Goal: Task Accomplishment & Management: Manage account settings

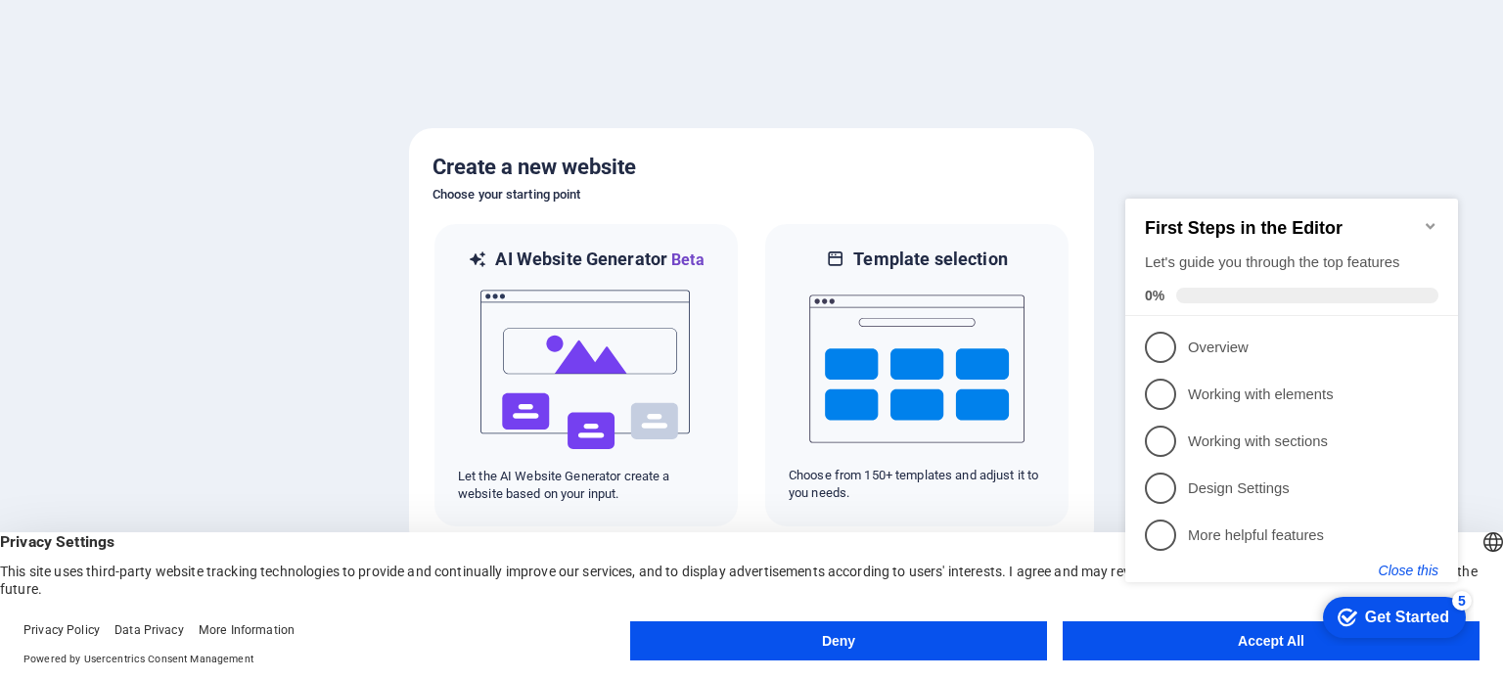
click at [1410, 567] on button "Close this" at bounding box center [1409, 571] width 60 height 16
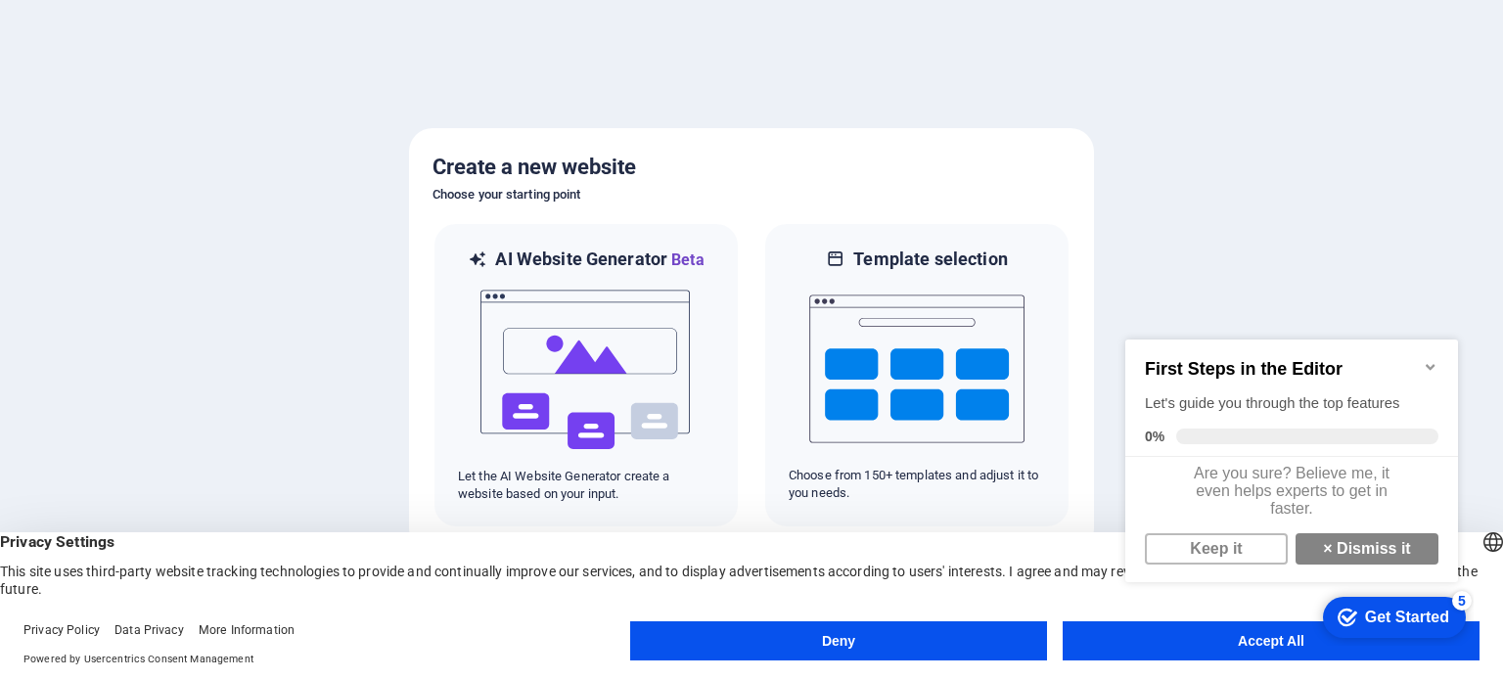
click at [1322, 237] on div at bounding box center [751, 340] width 1503 height 680
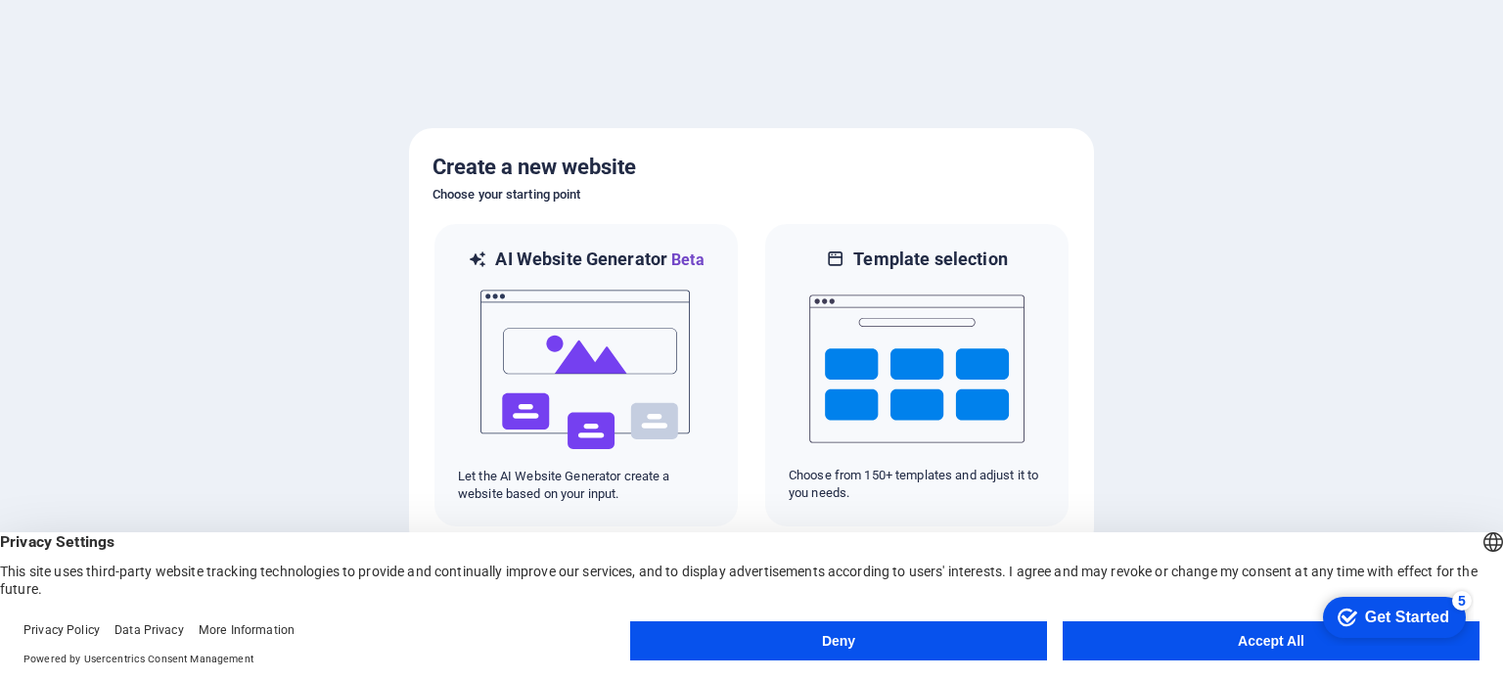
click at [1259, 637] on button "Accept All" at bounding box center [1271, 640] width 417 height 39
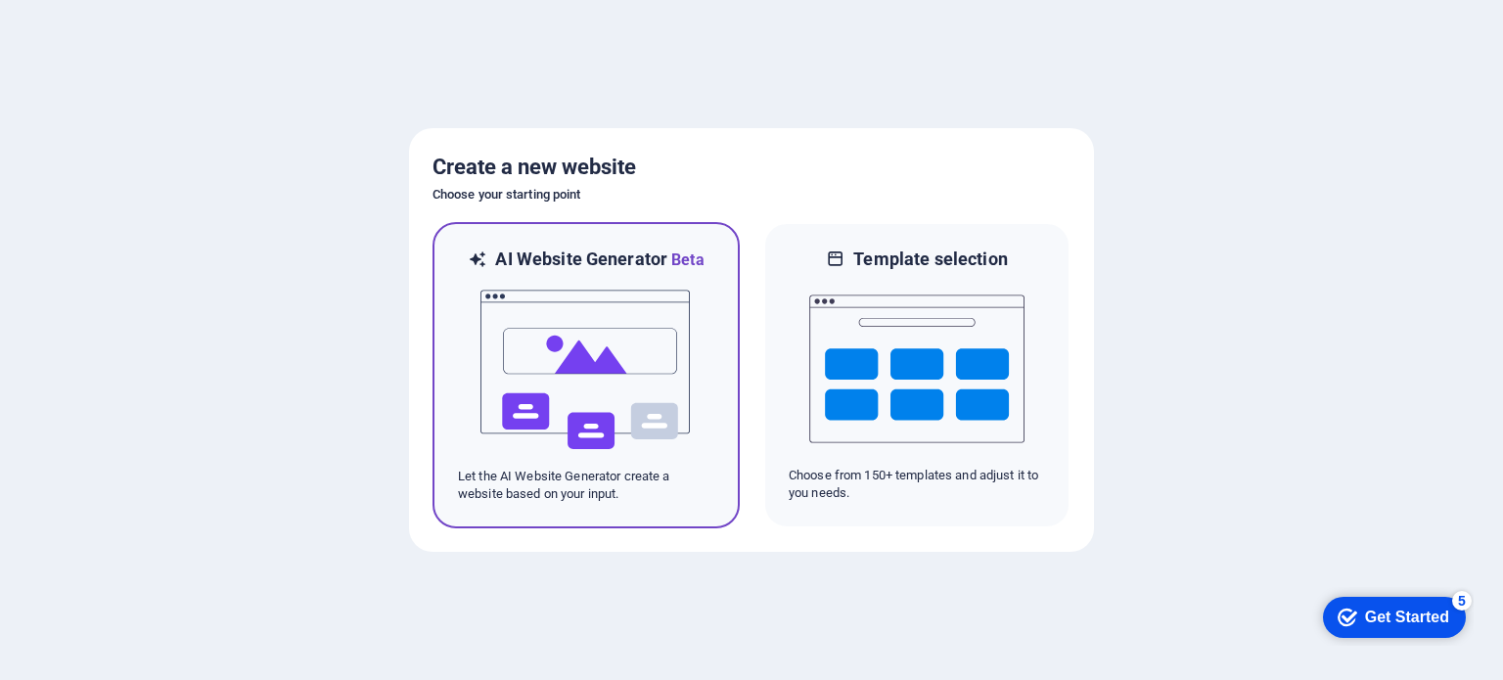
click at [618, 339] on img at bounding box center [586, 370] width 215 height 196
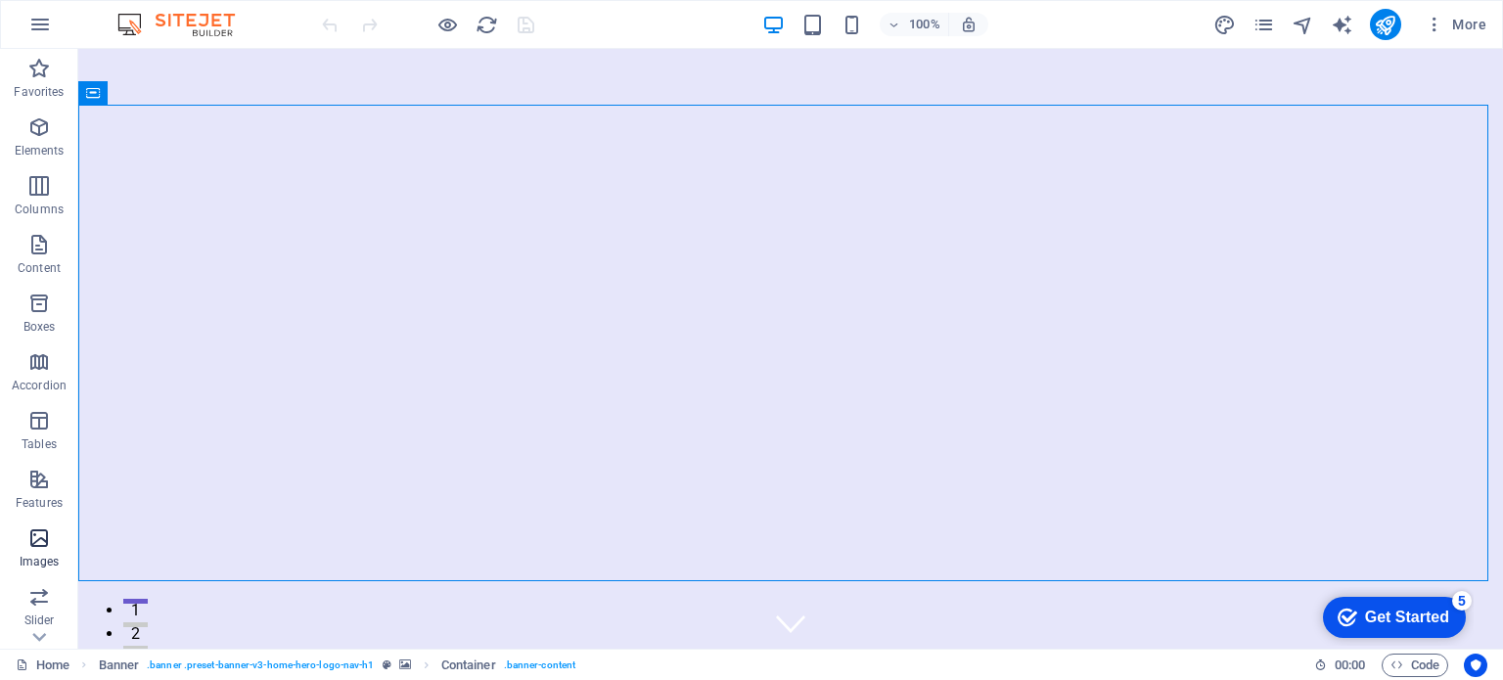
click at [28, 533] on icon "button" at bounding box center [38, 537] width 23 height 23
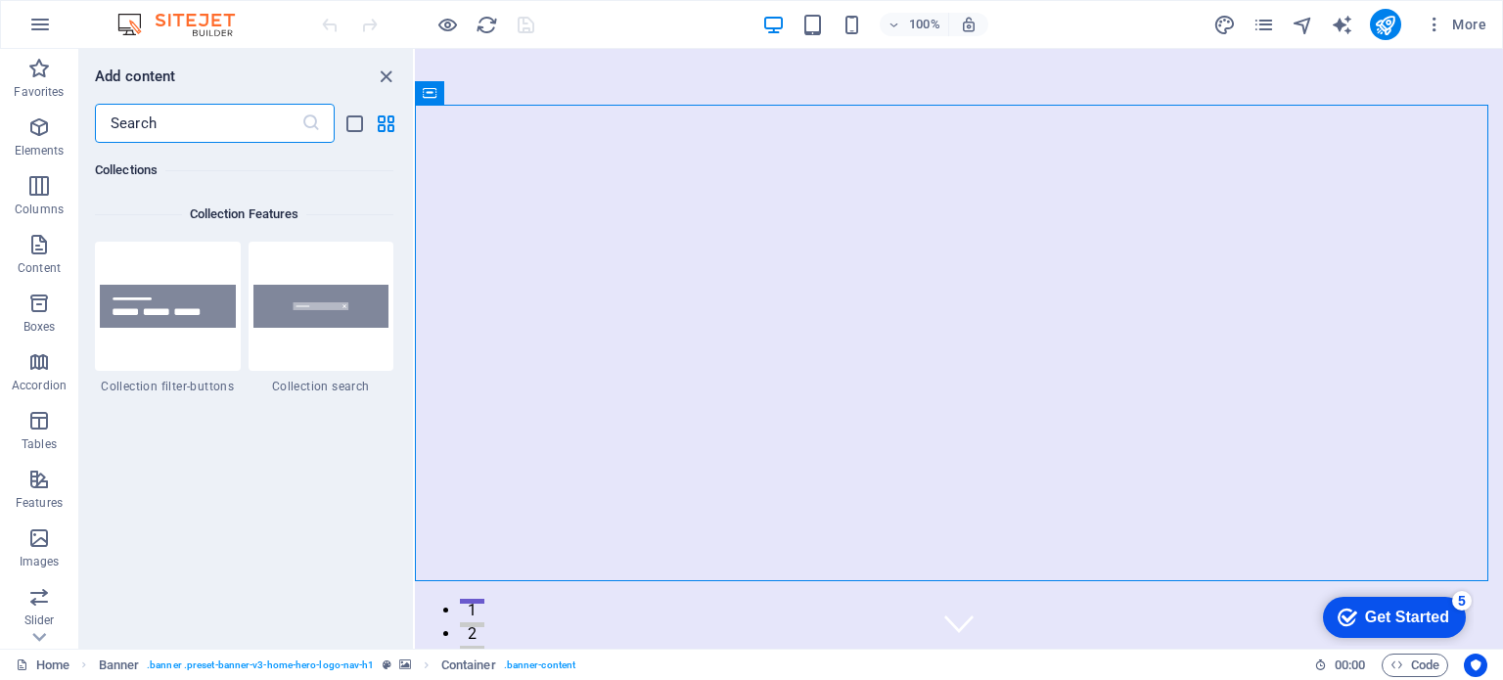
scroll to position [18656, 0]
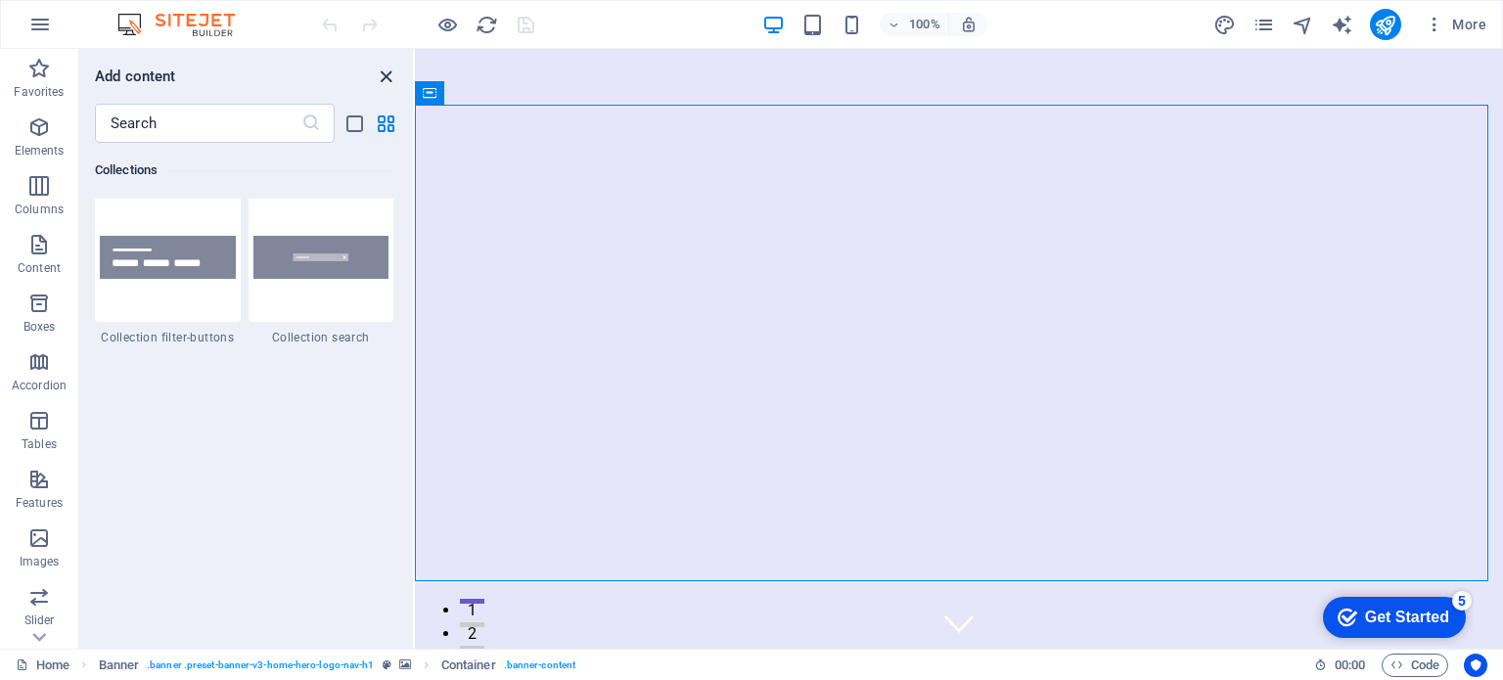
click at [382, 73] on icon "close panel" at bounding box center [386, 77] width 23 height 23
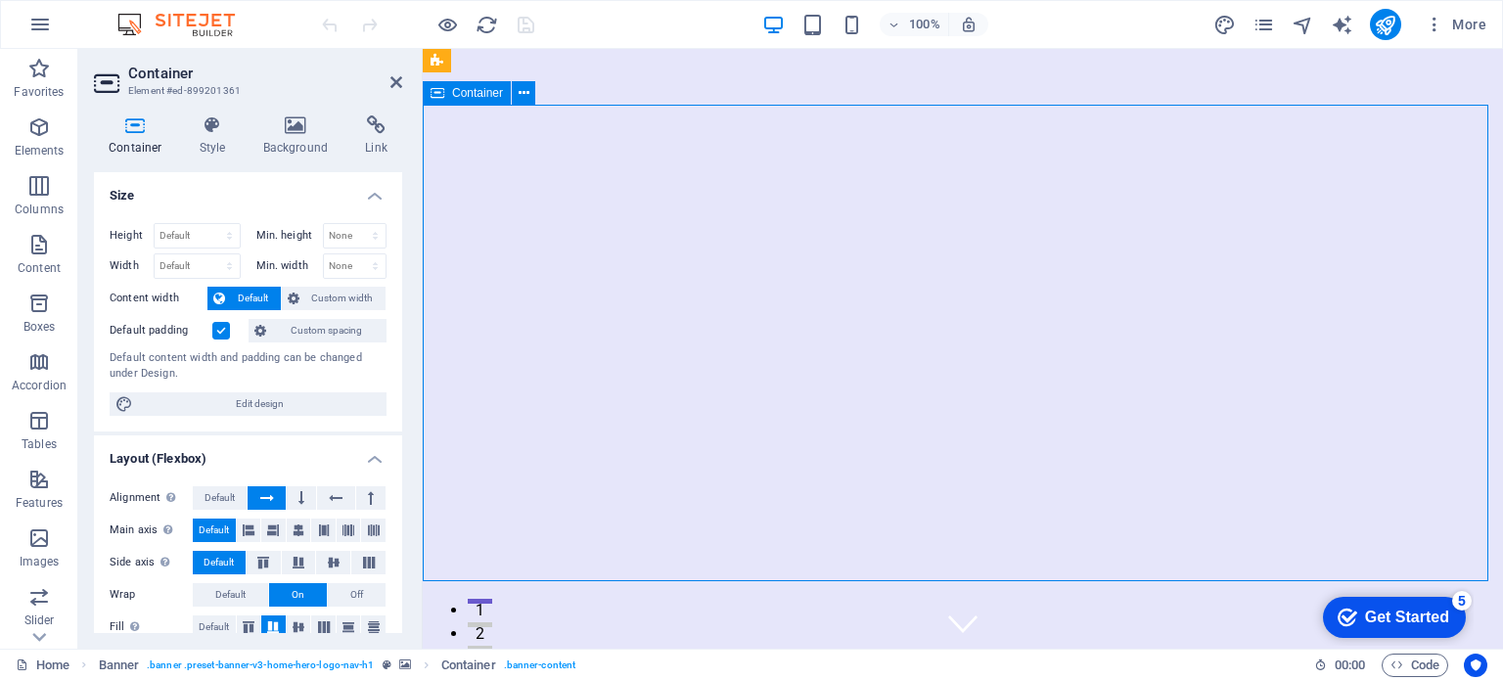
click at [295, 139] on h4 "Background" at bounding box center [300, 135] width 103 height 41
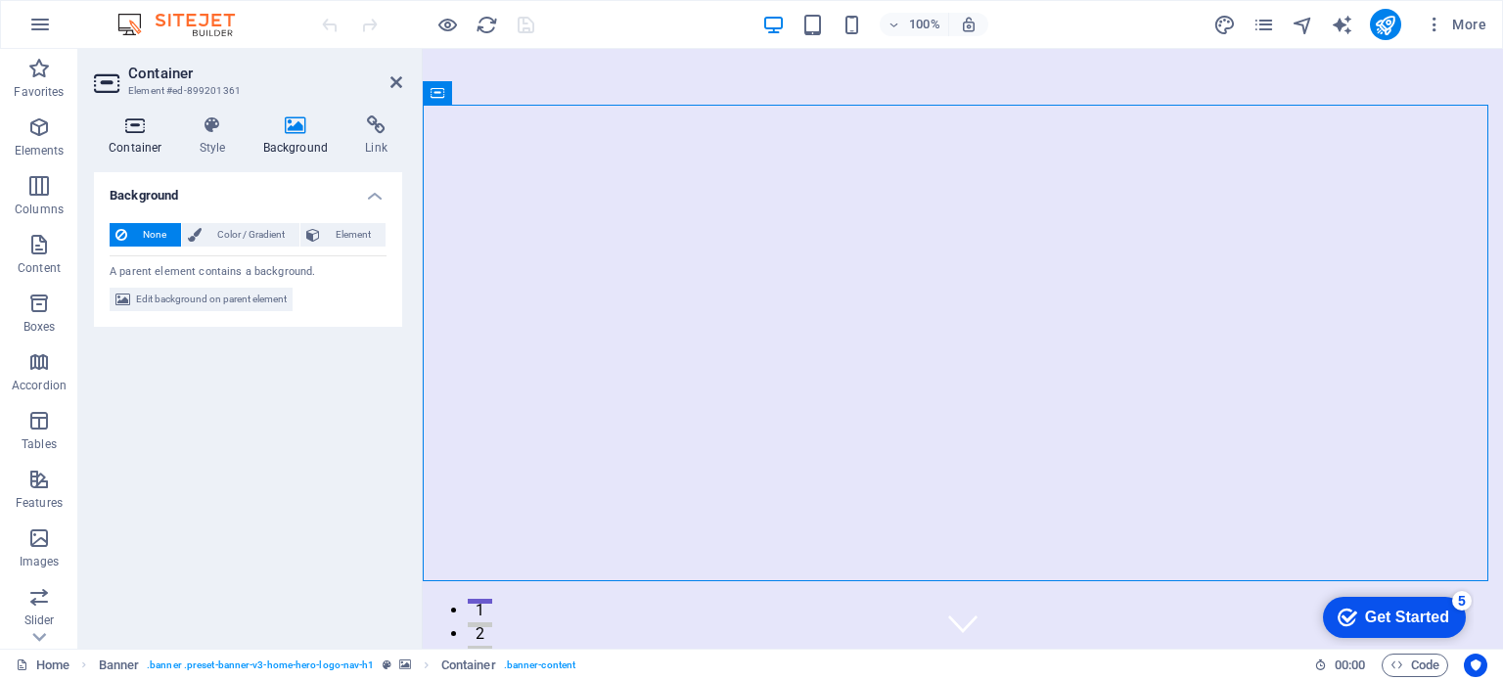
click at [139, 129] on icon at bounding box center [135, 125] width 83 height 20
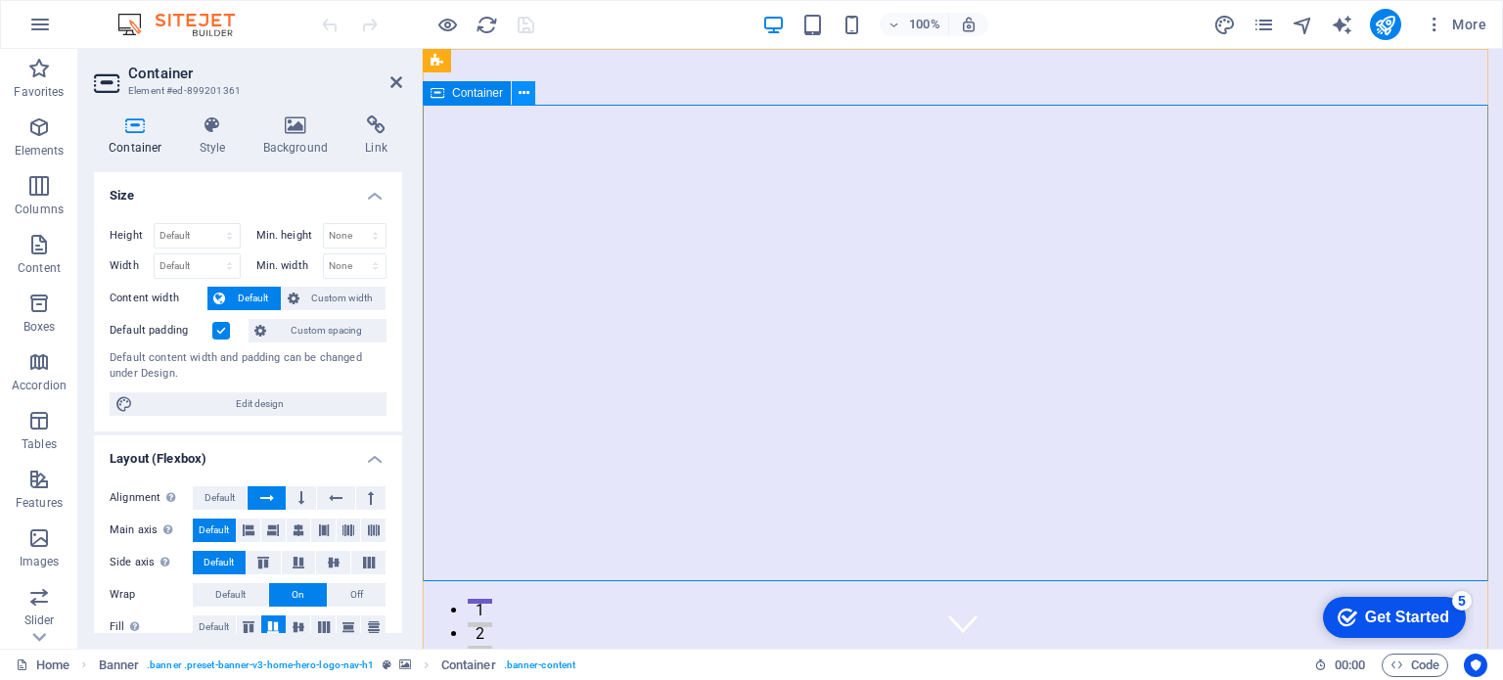
click at [523, 96] on icon at bounding box center [524, 93] width 11 height 21
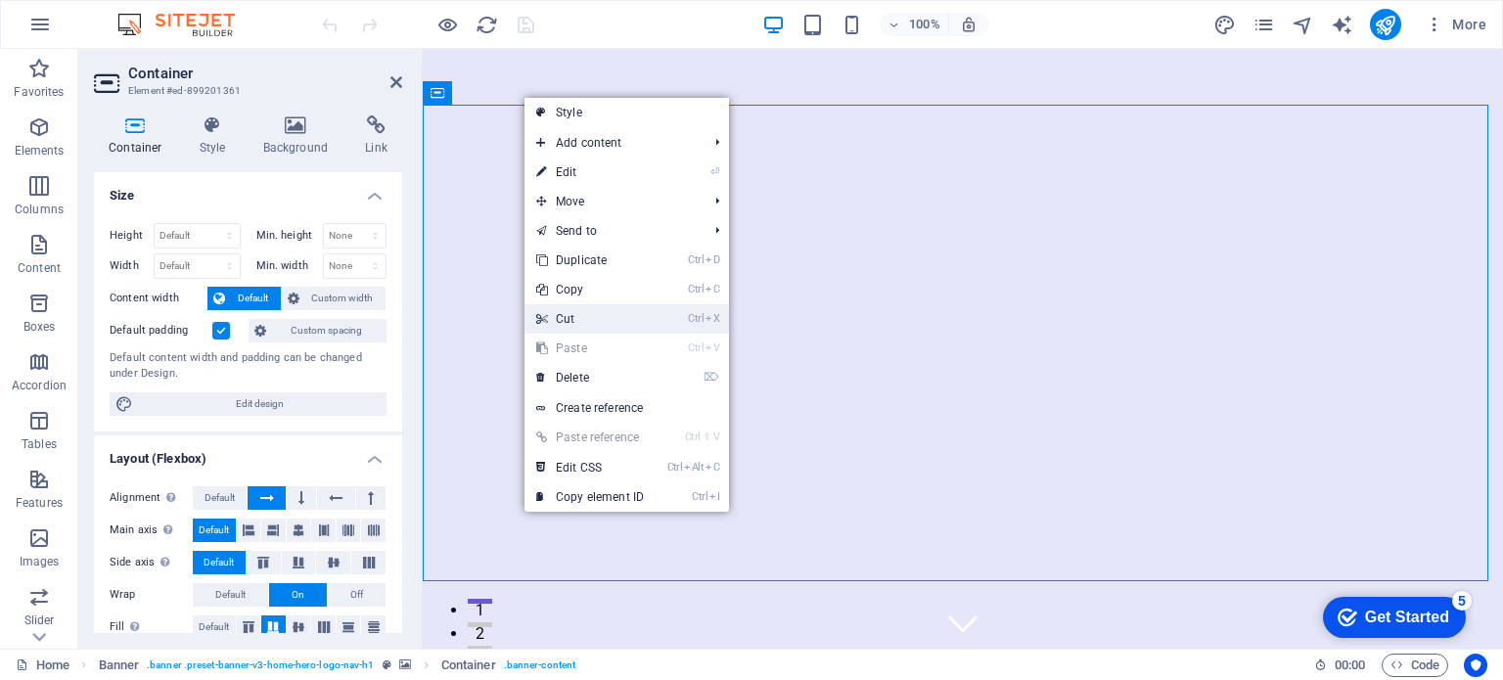
click at [593, 325] on link "Ctrl X Cut" at bounding box center [590, 318] width 131 height 29
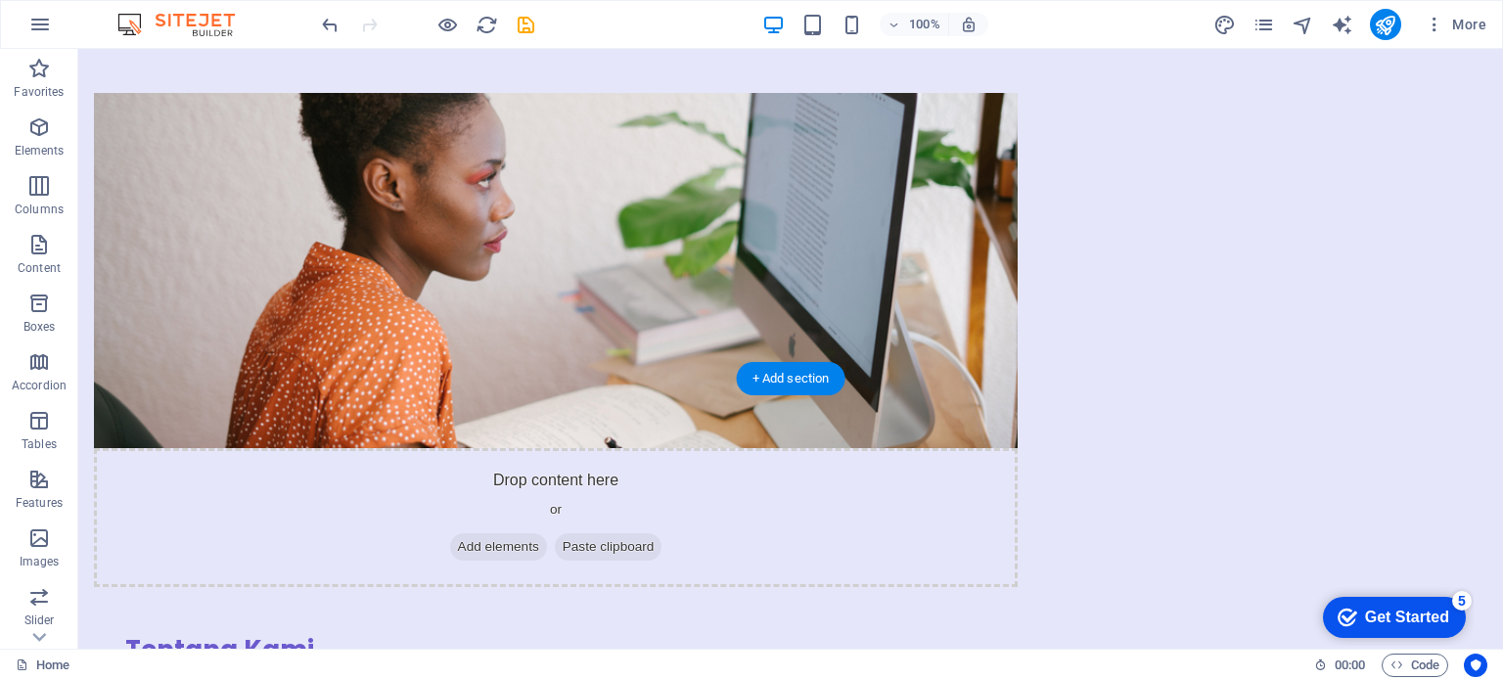
scroll to position [0, 0]
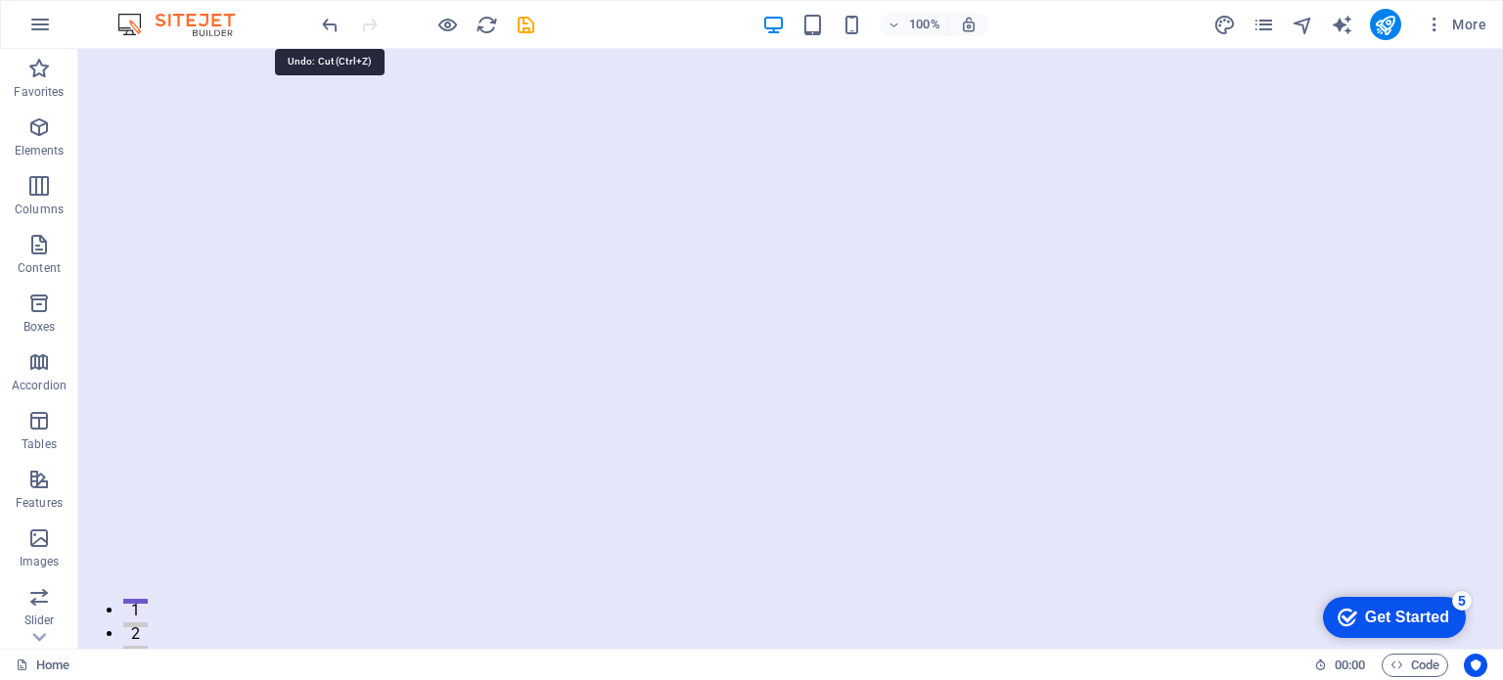
click at [324, 19] on icon "undo" at bounding box center [330, 25] width 23 height 23
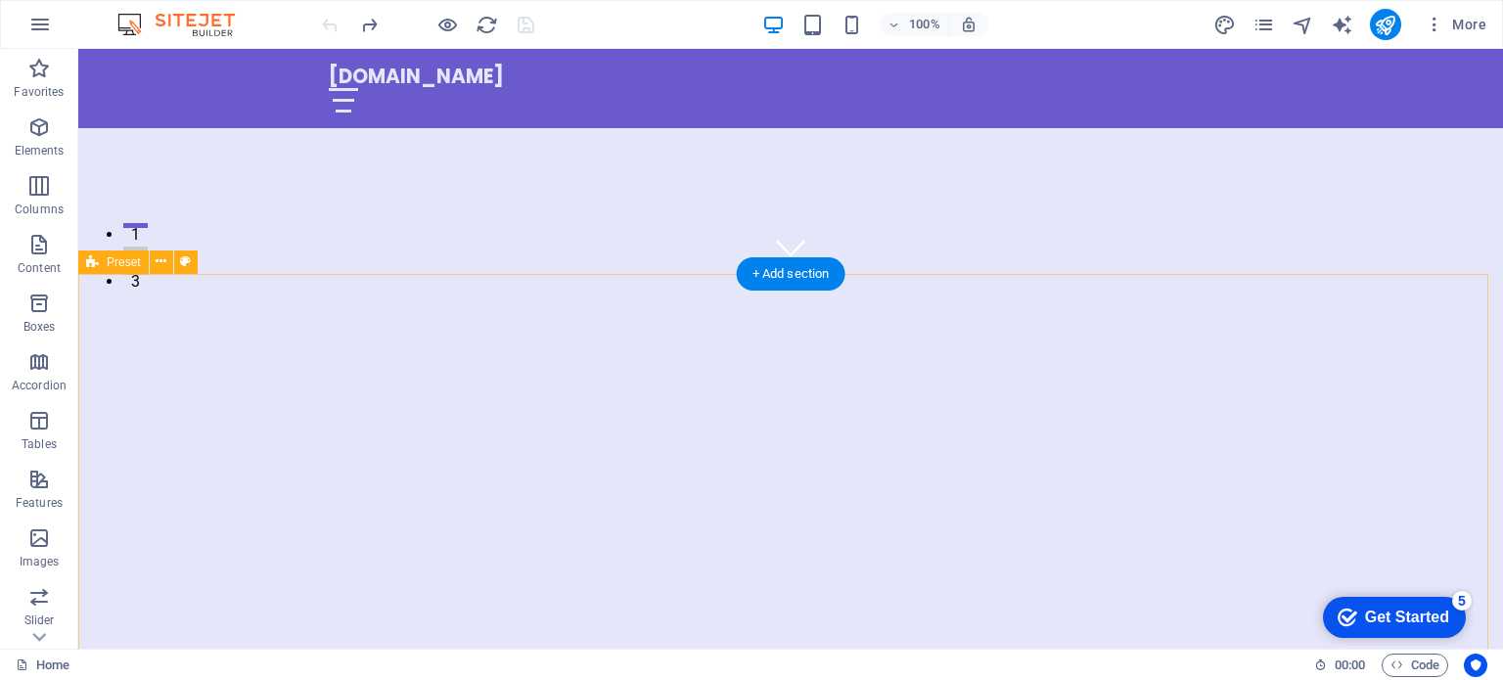
scroll to position [294, 0]
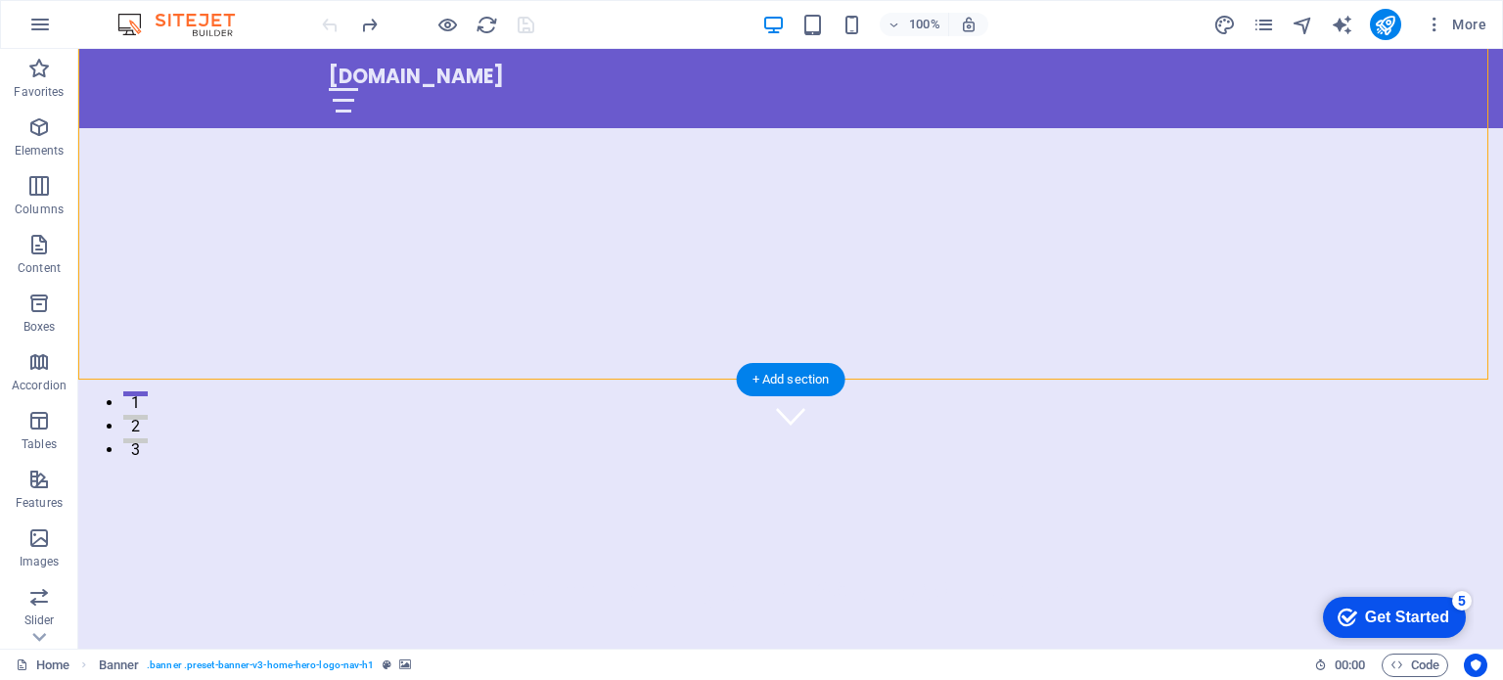
scroll to position [196, 0]
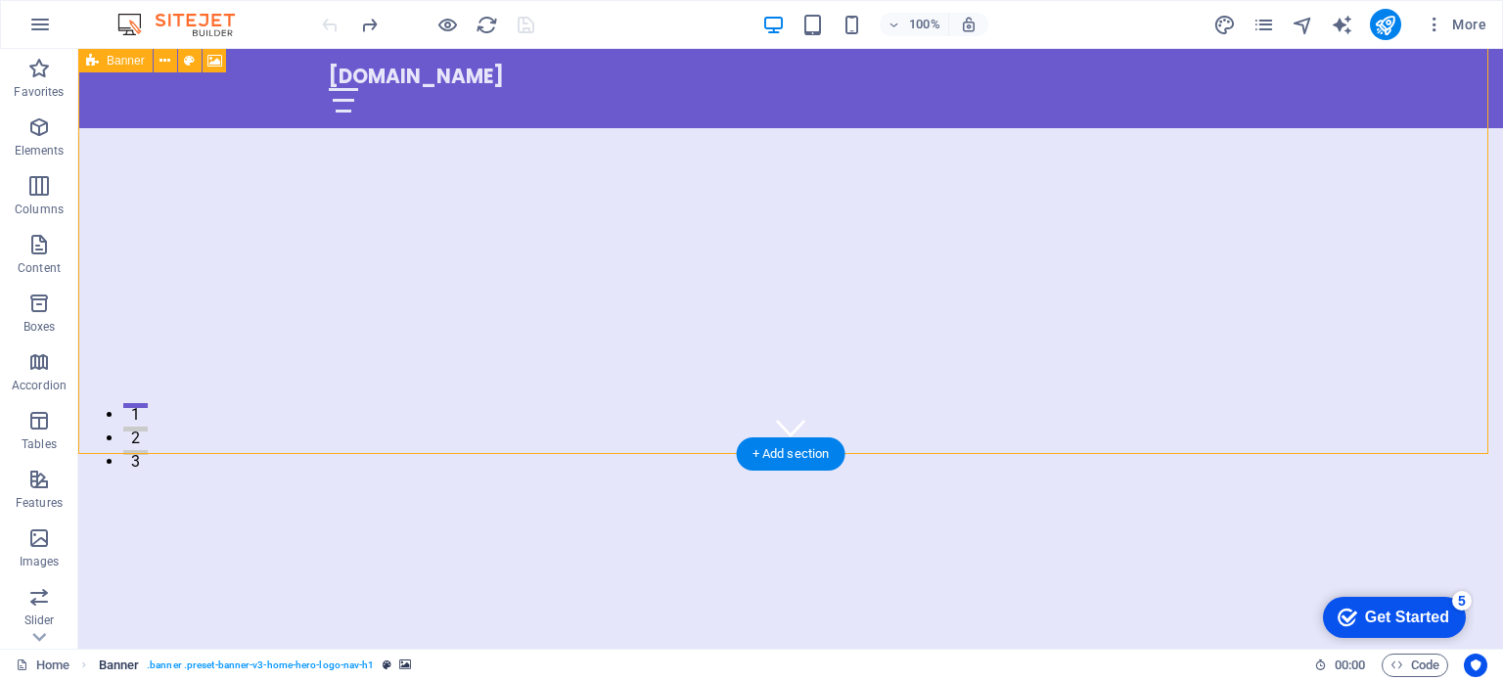
click at [304, 657] on span ". banner .preset-banner-v3-home-hero-logo-nav-h1" at bounding box center [260, 665] width 227 height 23
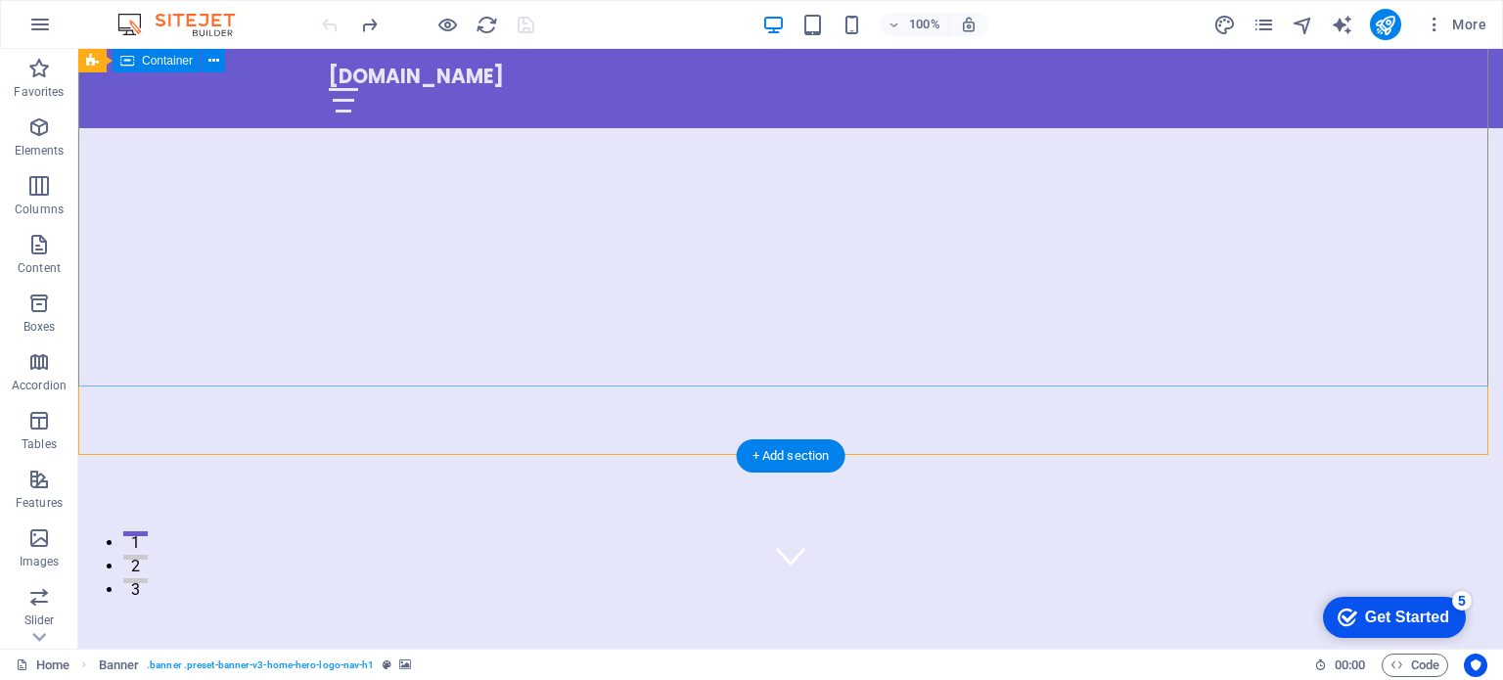
scroll to position [0, 0]
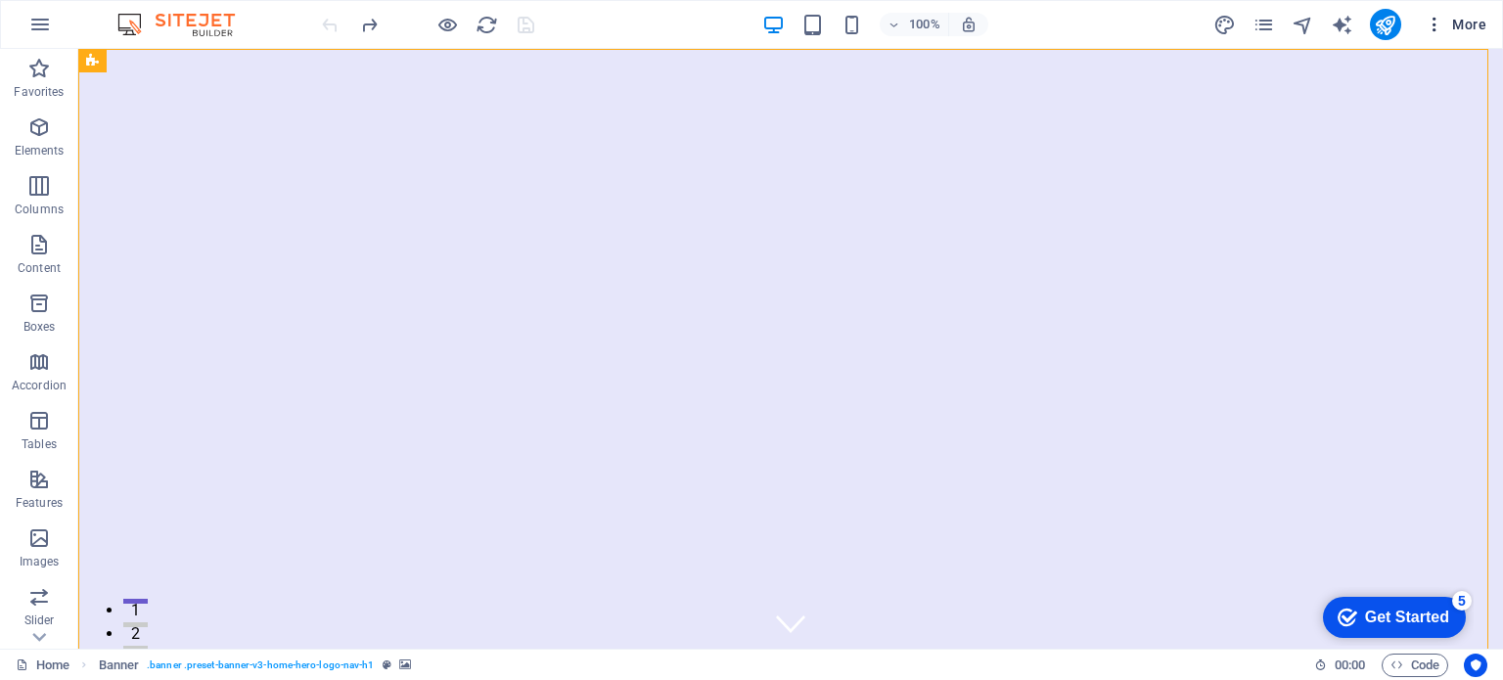
click at [1468, 25] on span "More" at bounding box center [1456, 25] width 62 height 20
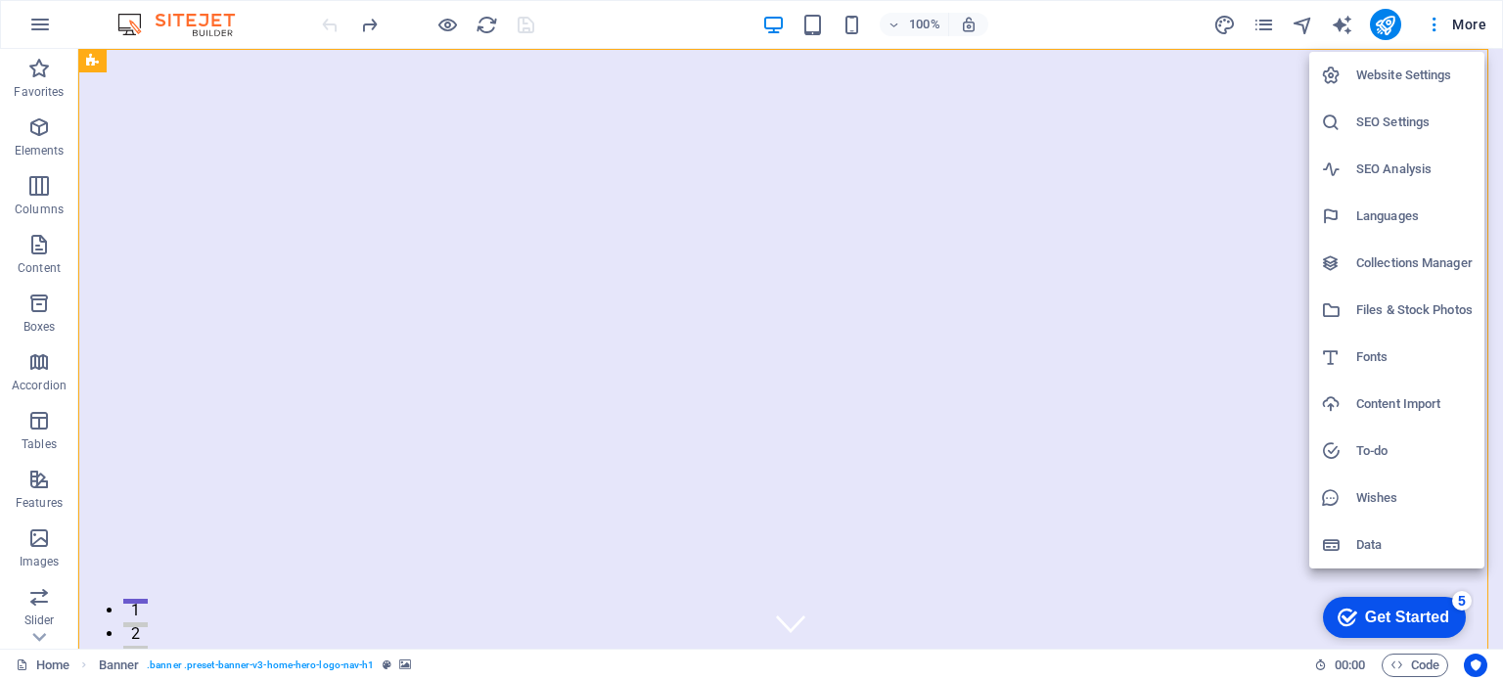
click at [43, 24] on div at bounding box center [751, 340] width 1503 height 680
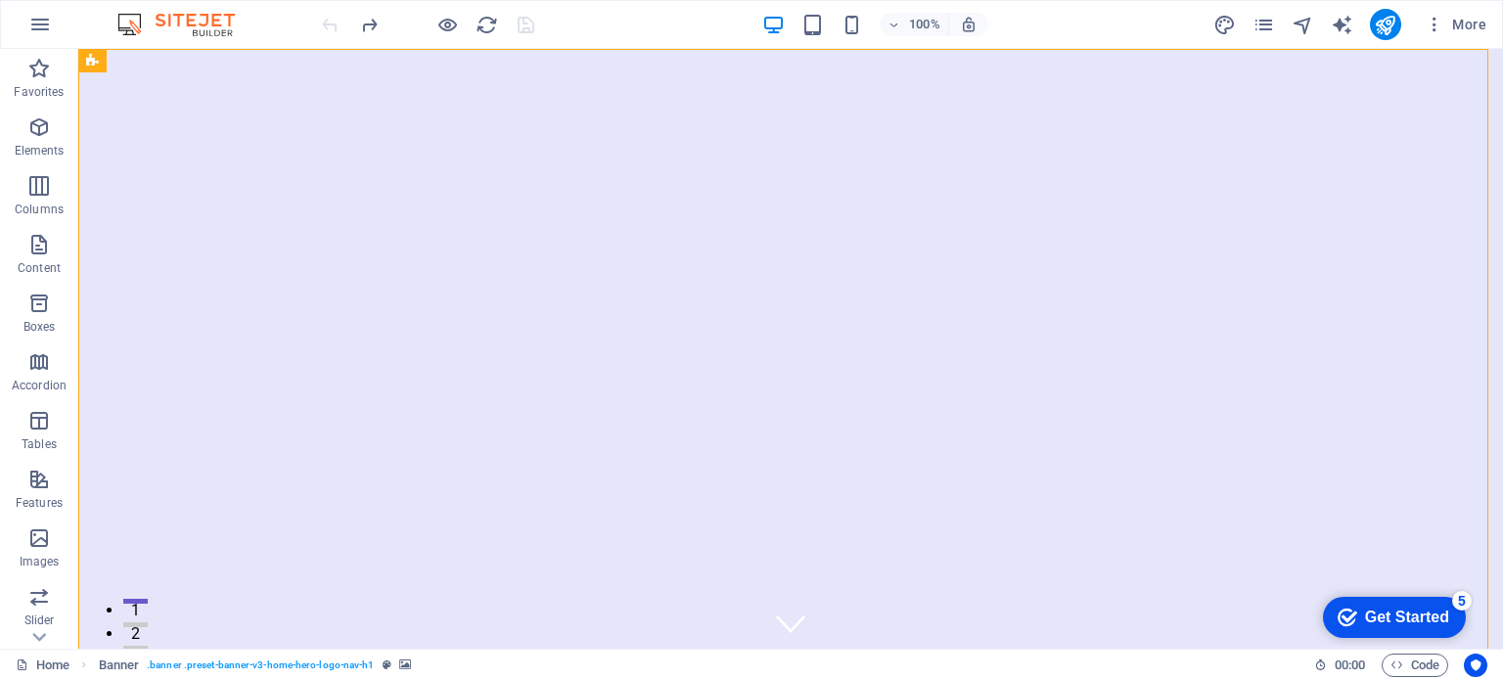
click at [43, 24] on icon "button" at bounding box center [39, 24] width 23 height 23
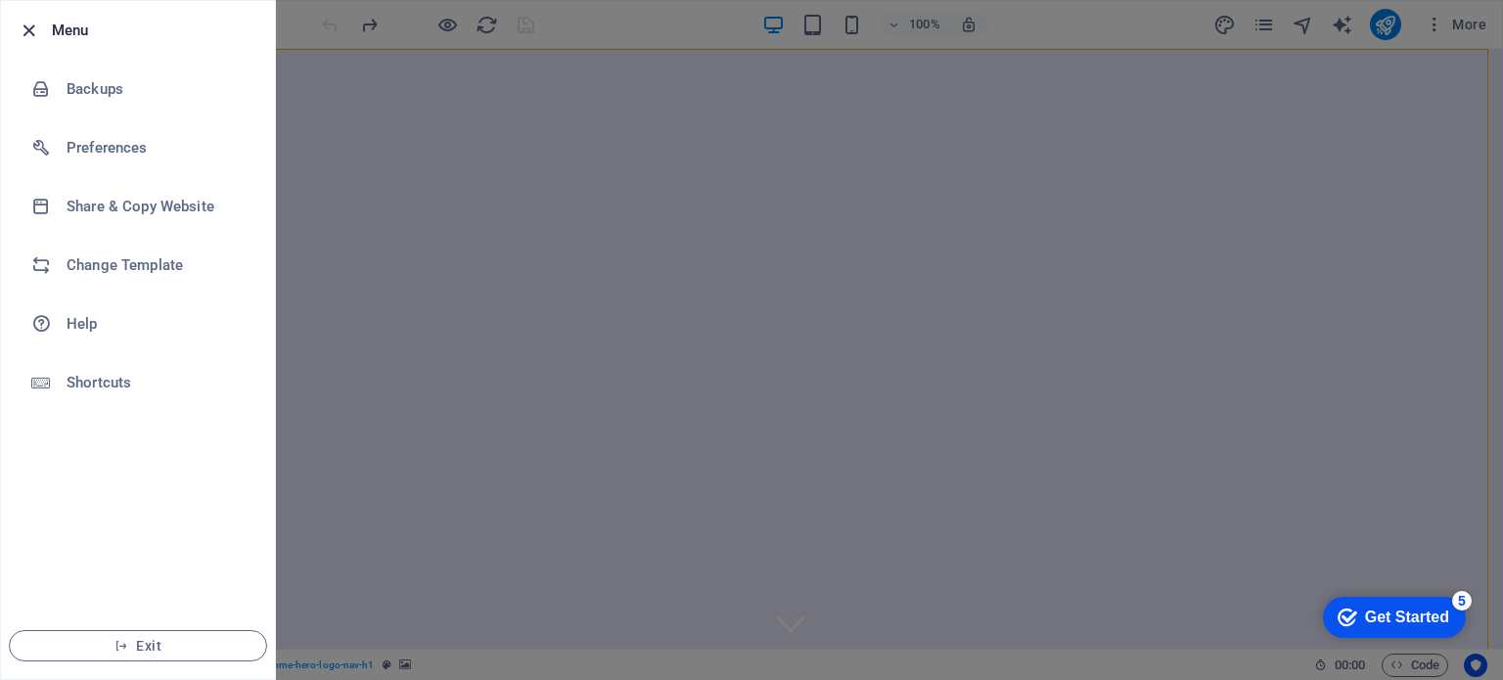
click at [23, 26] on icon "button" at bounding box center [29, 31] width 23 height 23
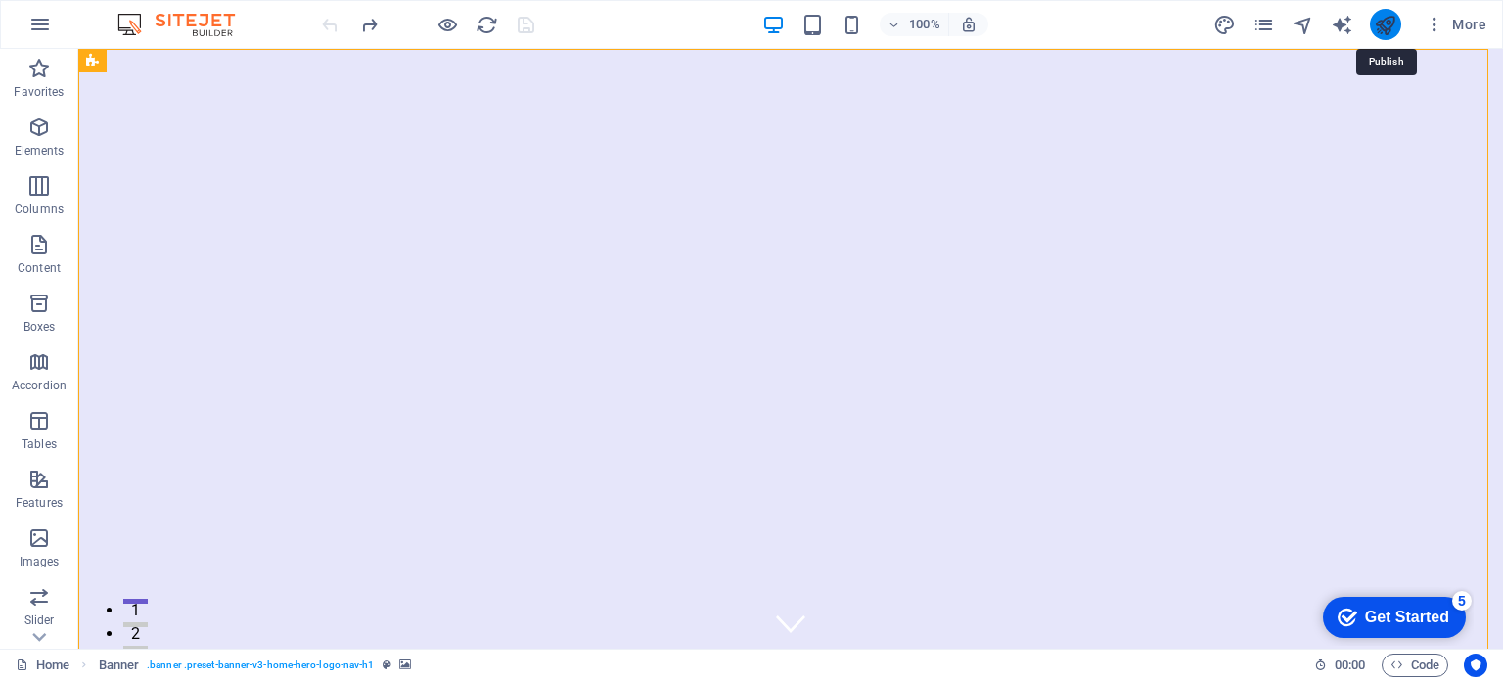
click at [1390, 26] on icon "publish" at bounding box center [1385, 25] width 23 height 23
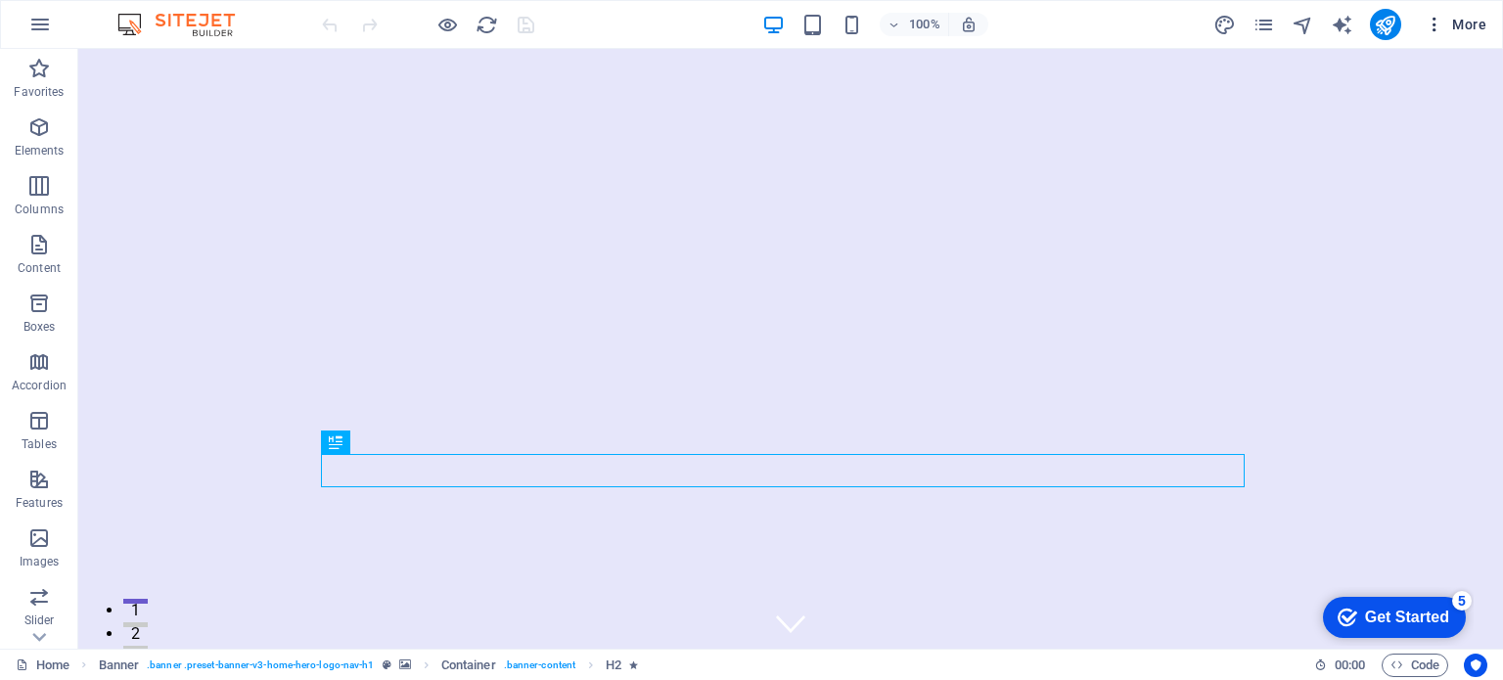
click at [1435, 34] on button "More" at bounding box center [1455, 24] width 77 height 31
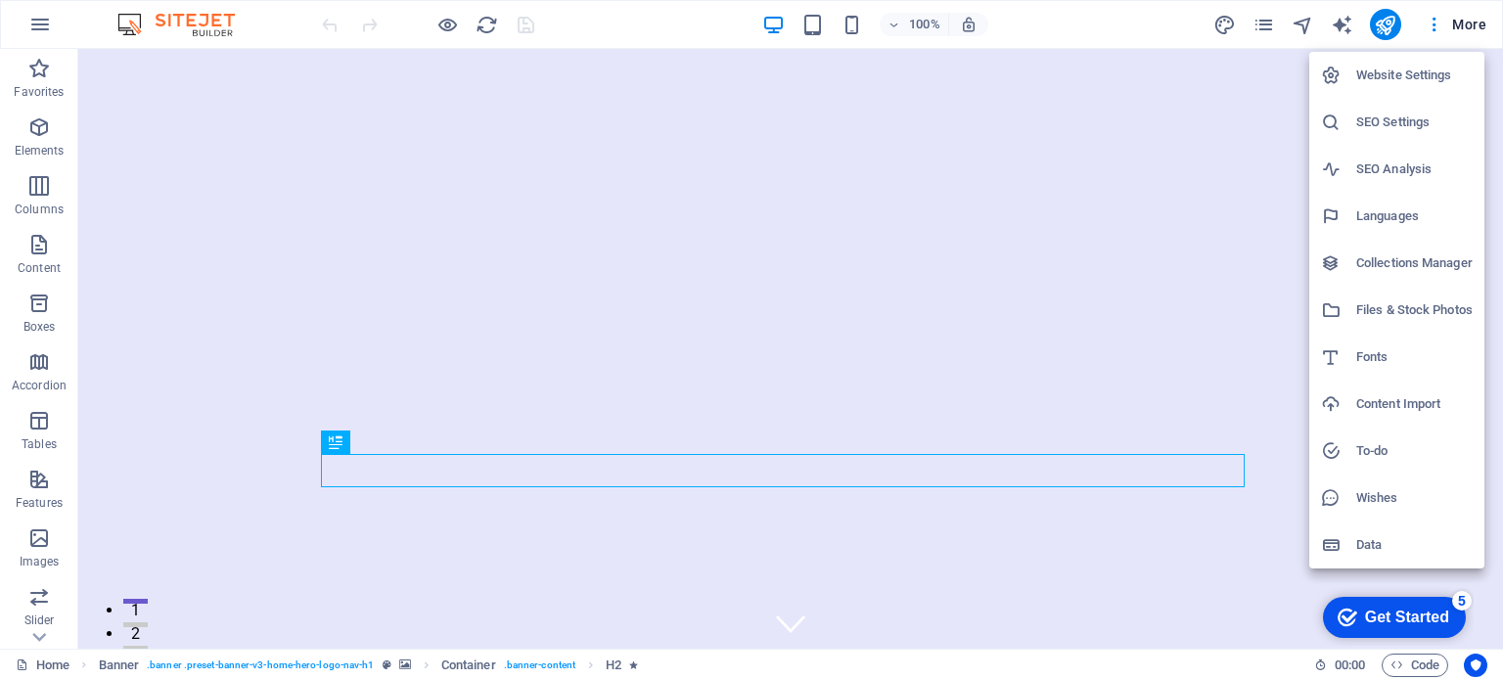
click at [1484, 23] on div at bounding box center [751, 340] width 1503 height 680
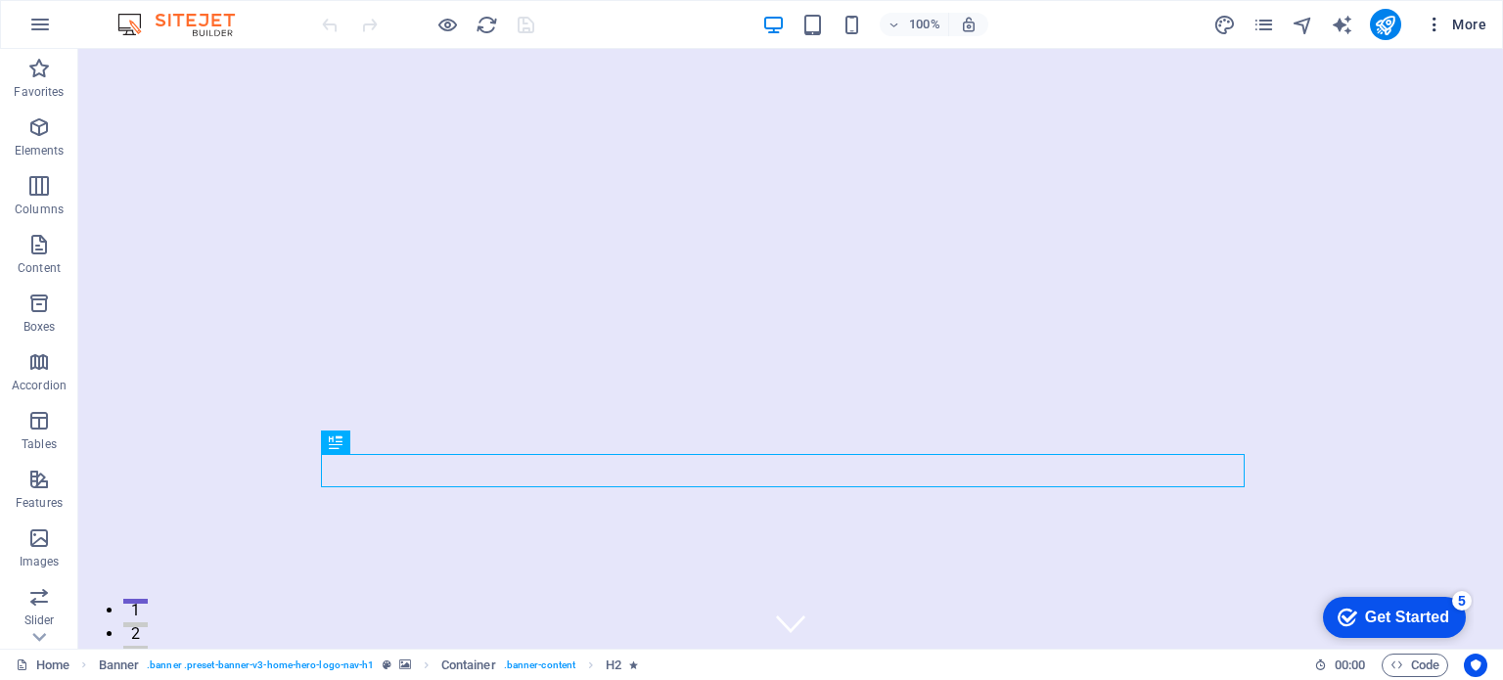
click at [1480, 23] on span "More" at bounding box center [1456, 25] width 62 height 20
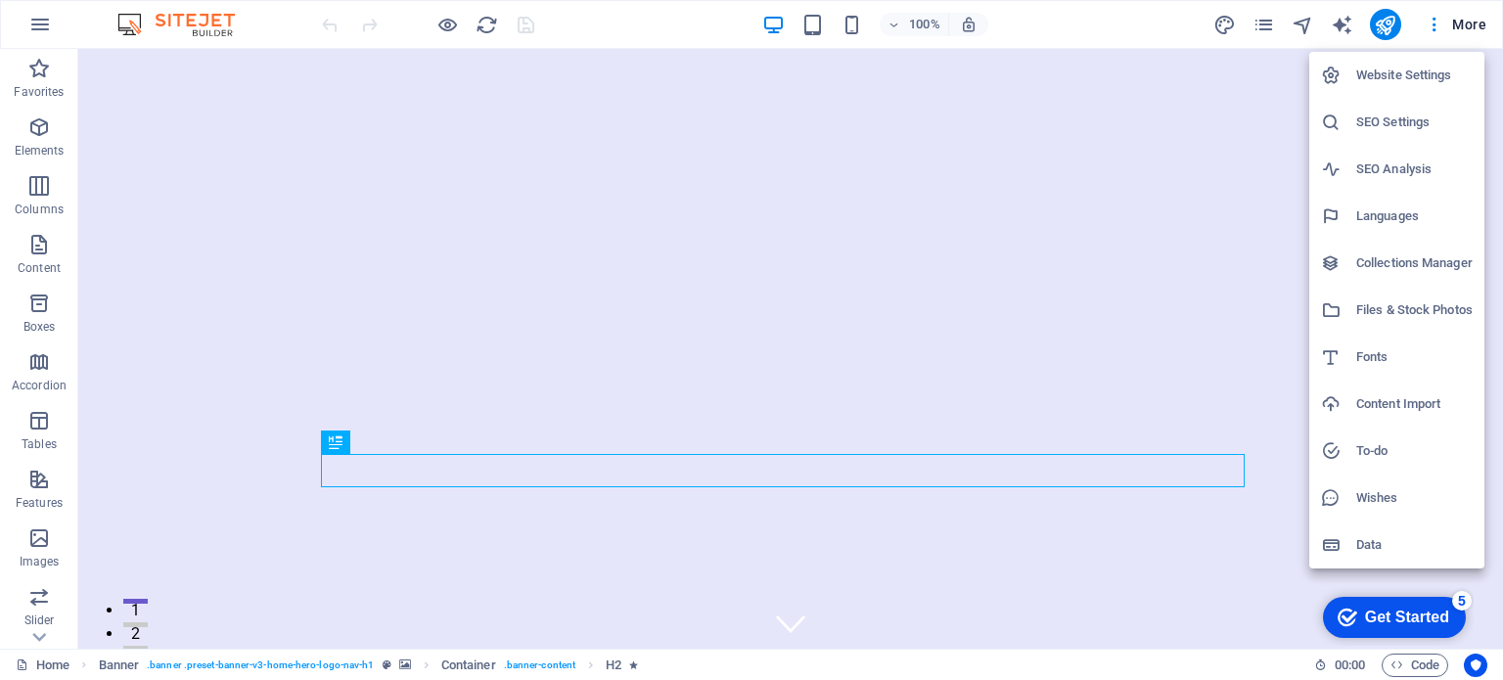
click at [1428, 23] on div at bounding box center [751, 340] width 1503 height 680
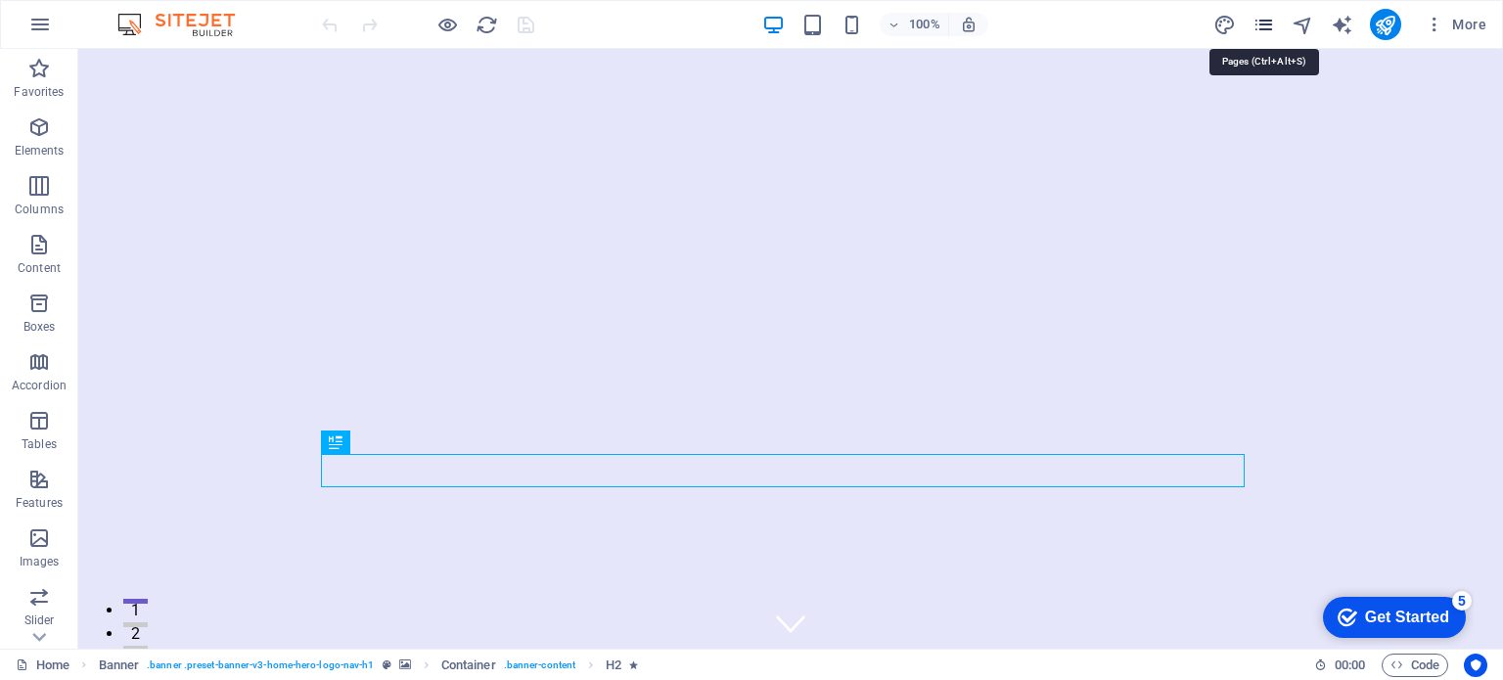
click at [1273, 26] on icon "pages" at bounding box center [1264, 25] width 23 height 23
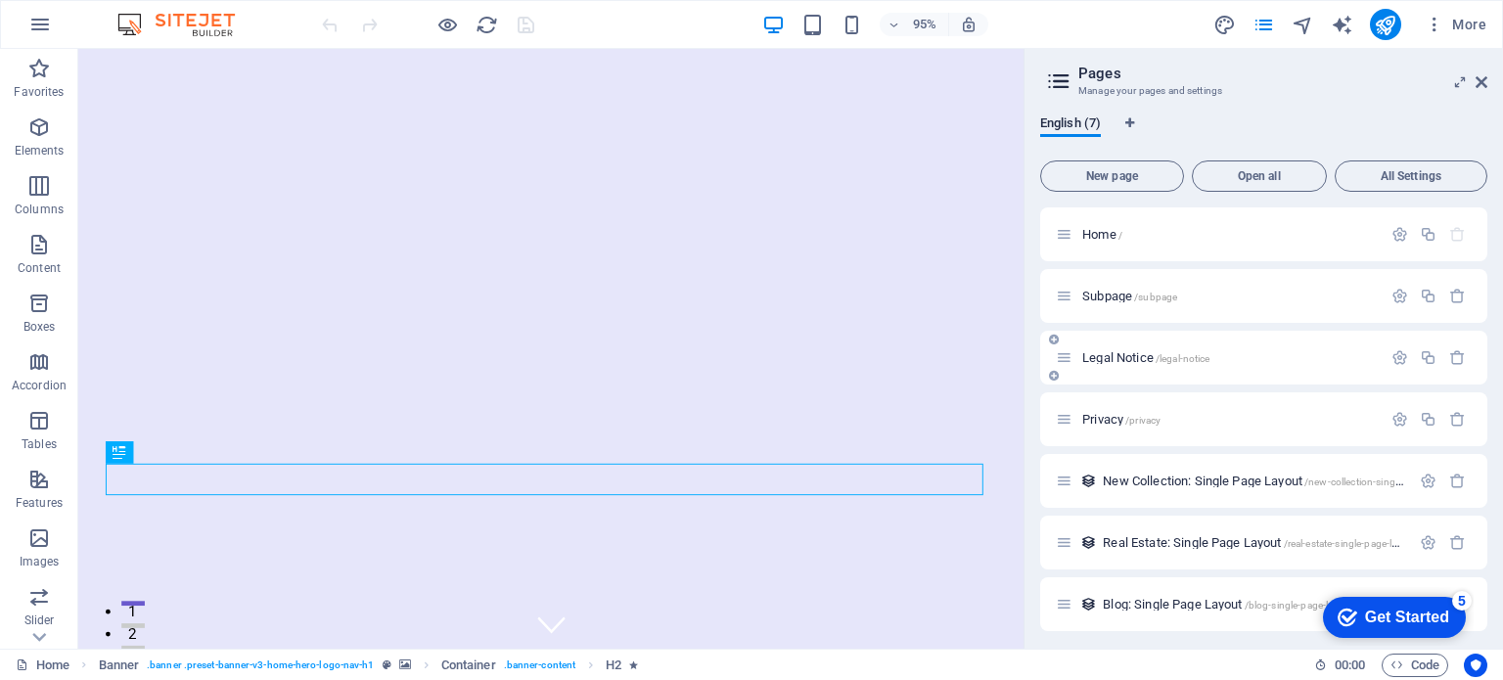
scroll to position [5, 0]
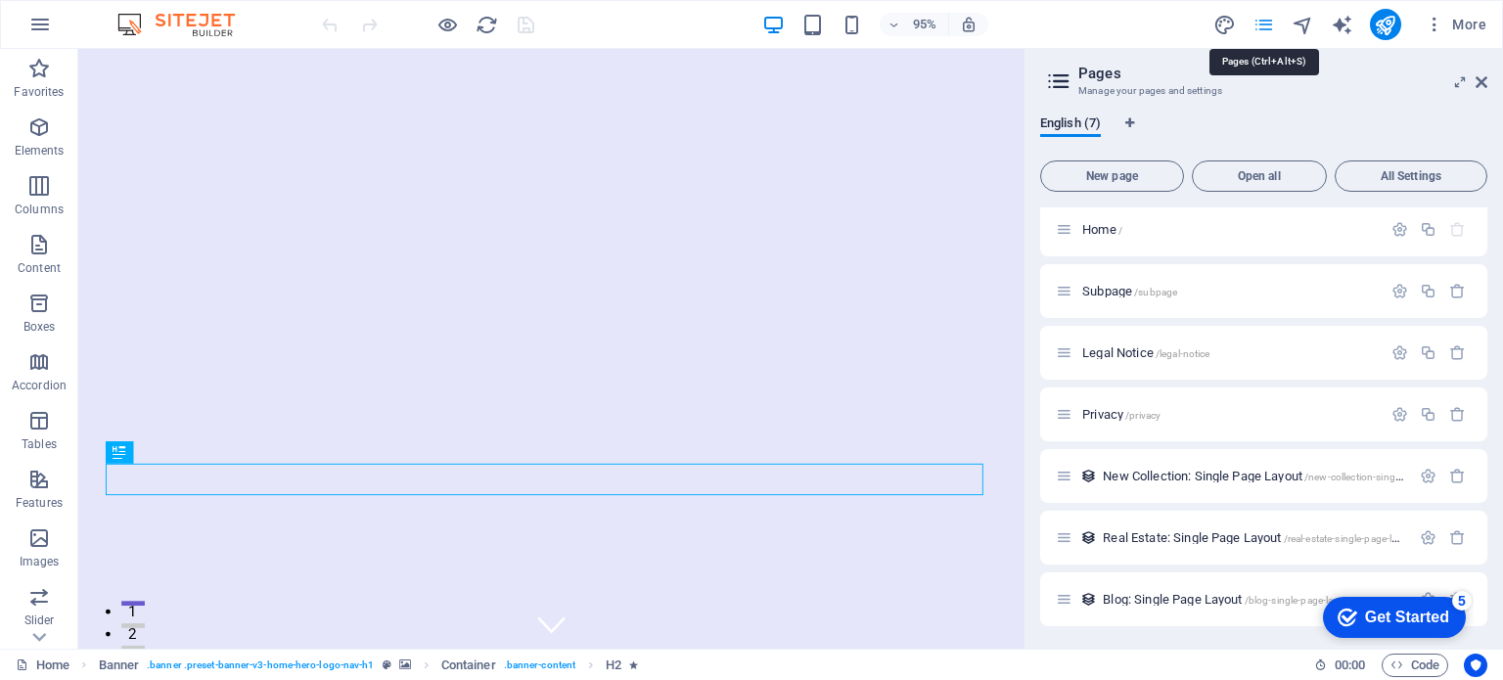
click at [1267, 27] on icon "pages" at bounding box center [1264, 25] width 23 height 23
click at [1220, 15] on icon "design" at bounding box center [1224, 25] width 23 height 23
select select "px"
select select "200"
select select "px"
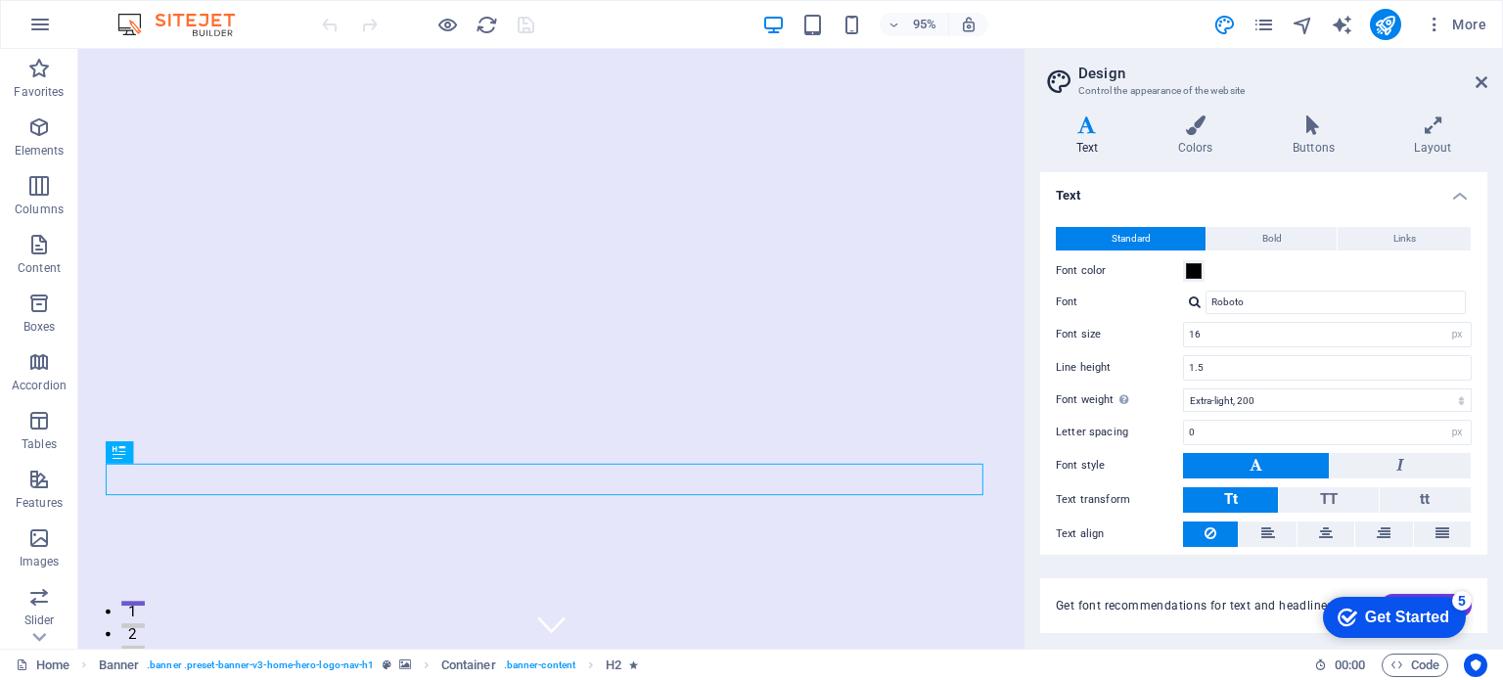
click at [1491, 83] on aside "Design Control the appearance of the website Variants Text Colors Buttons Layou…" at bounding box center [1264, 349] width 480 height 600
click at [1481, 74] on icon at bounding box center [1482, 82] width 12 height 16
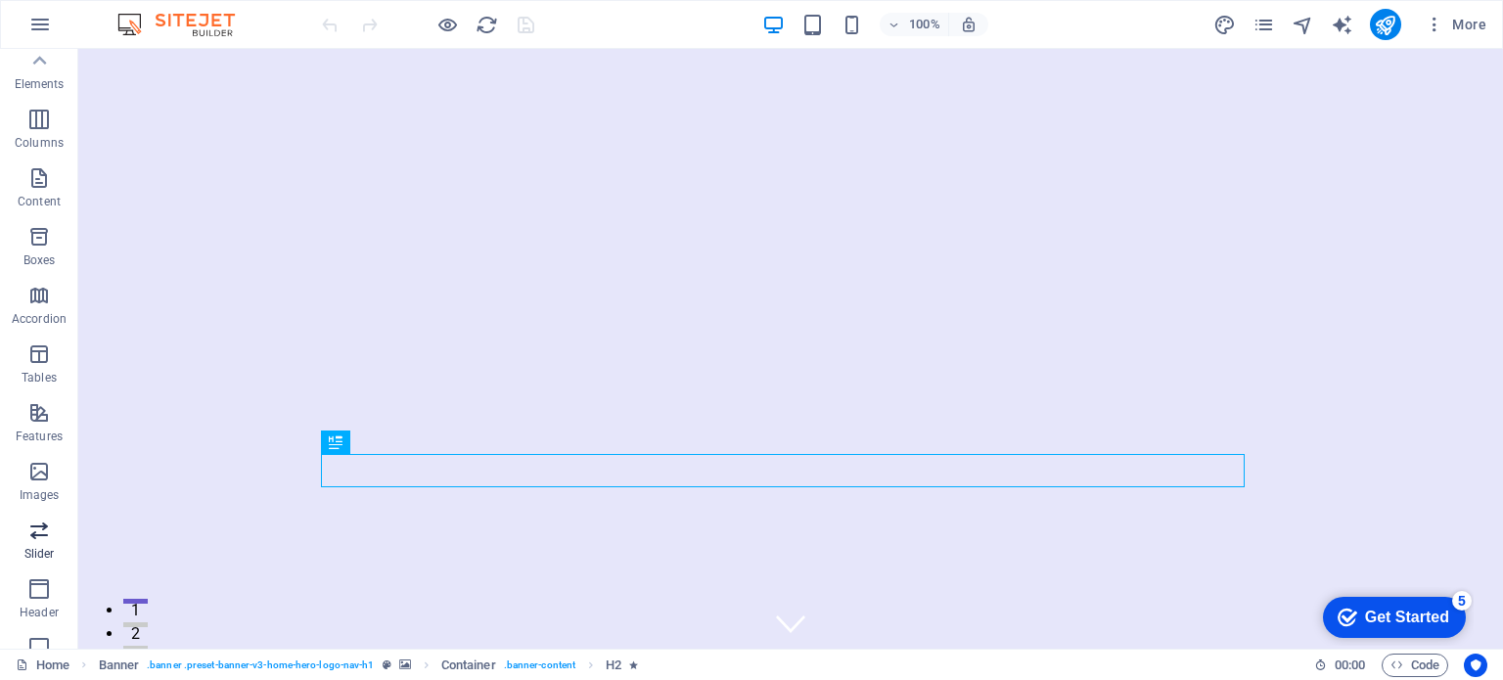
scroll to position [0, 0]
click at [39, 22] on icon "button" at bounding box center [39, 24] width 23 height 23
